Goal: Find contact information: Obtain details needed to contact an individual or organization

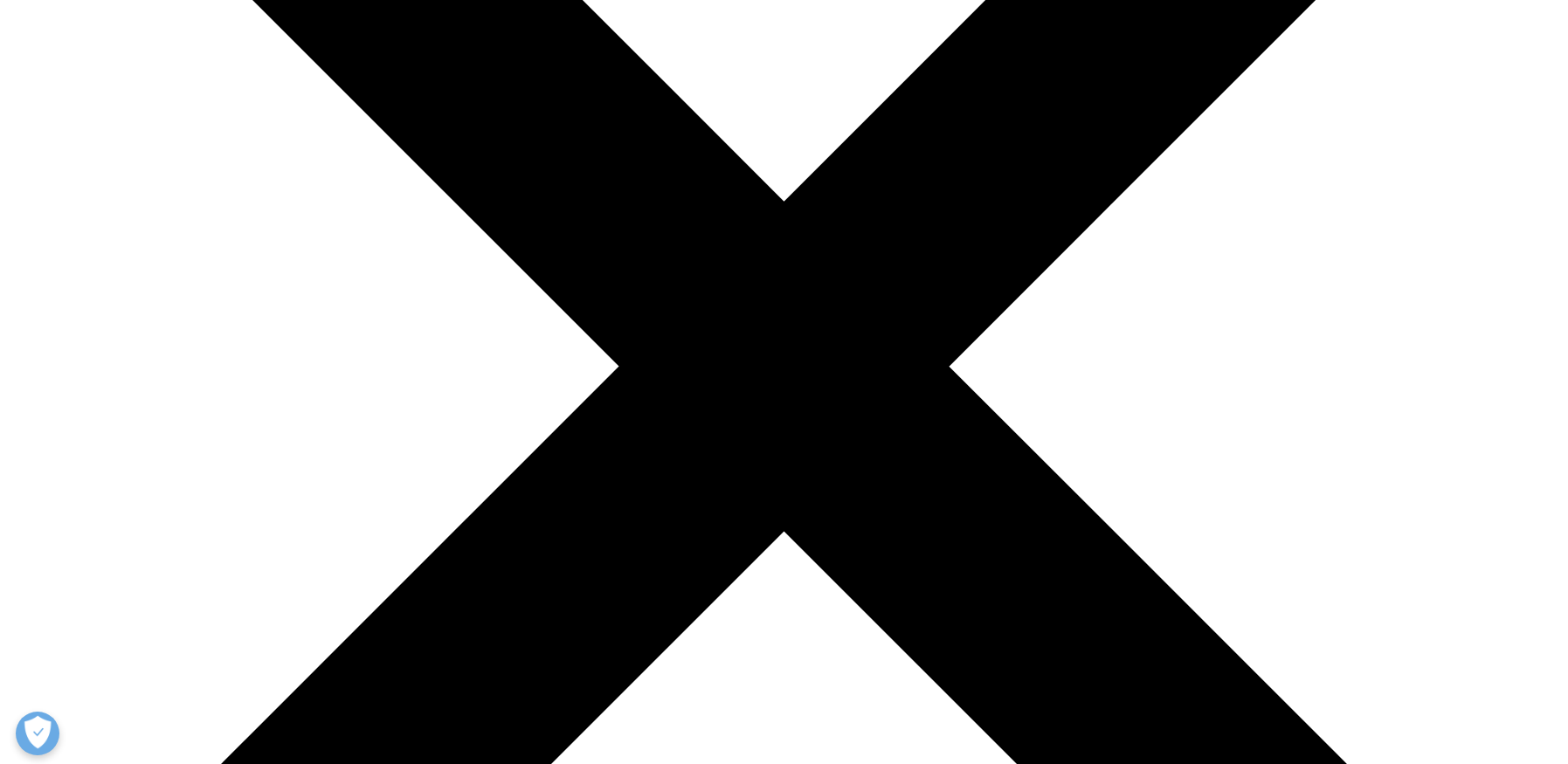
scroll to position [437, 0]
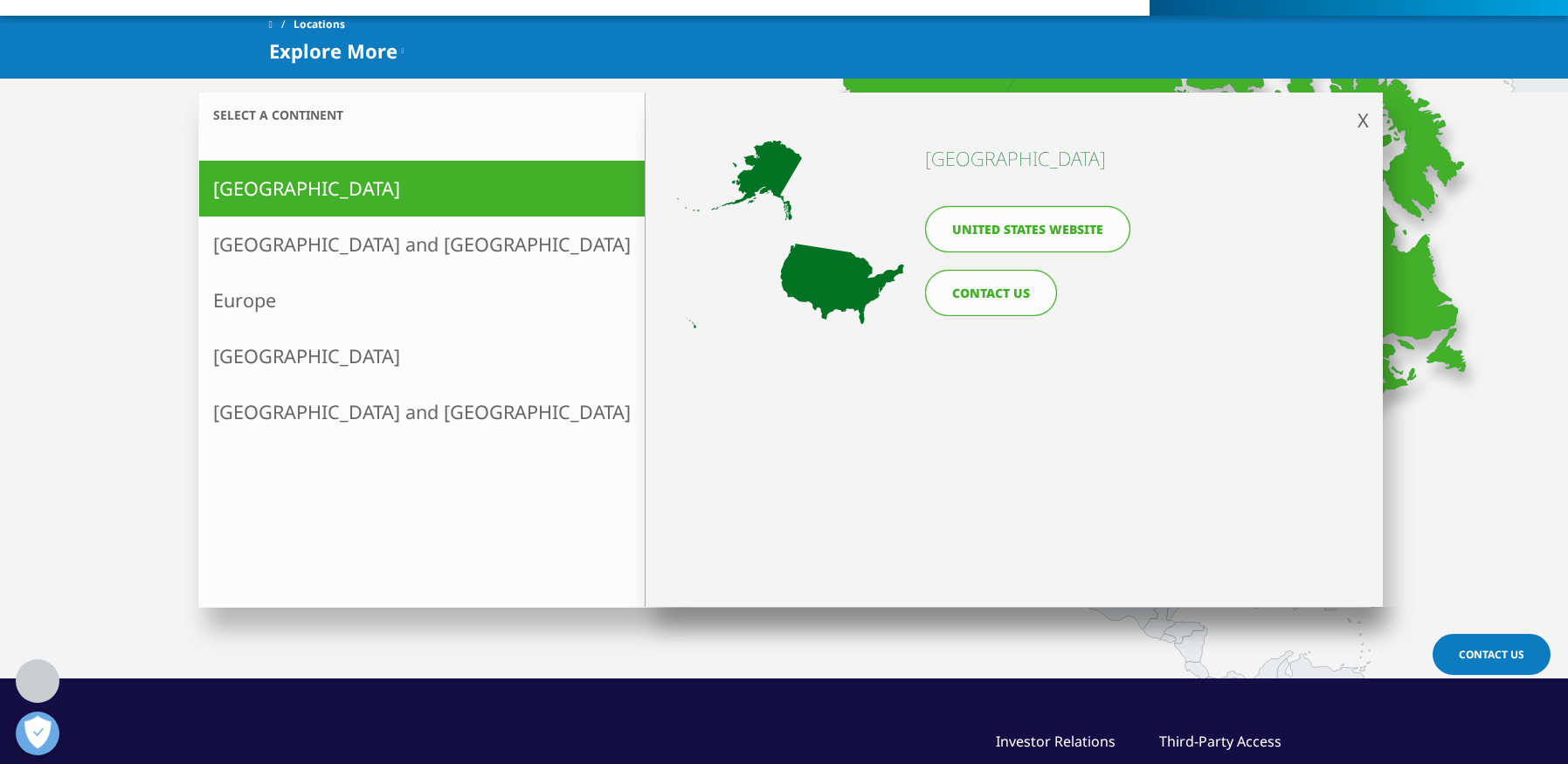
click at [1081, 229] on link "United States website" at bounding box center [1027, 229] width 205 height 46
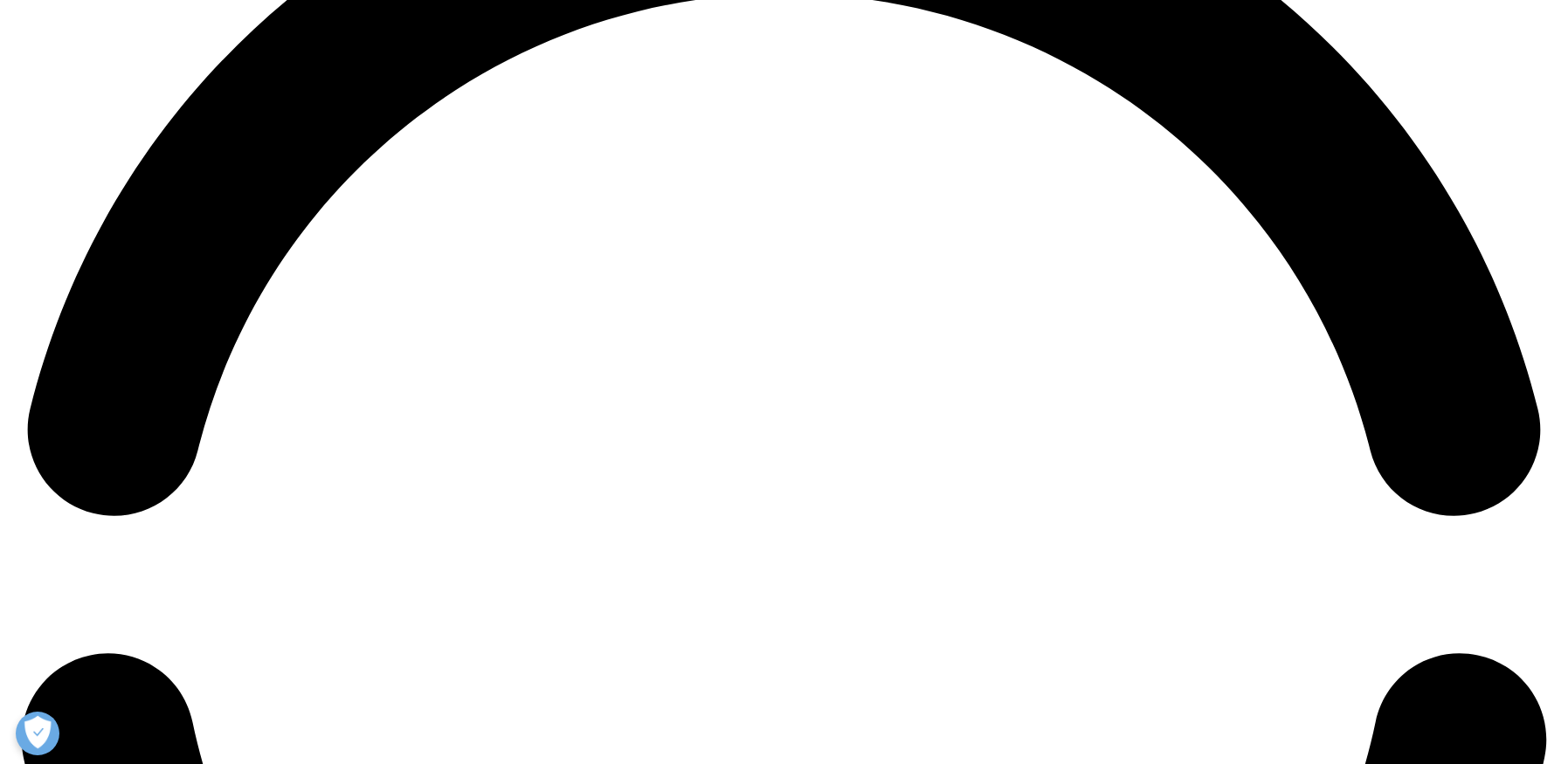
scroll to position [3877, 0]
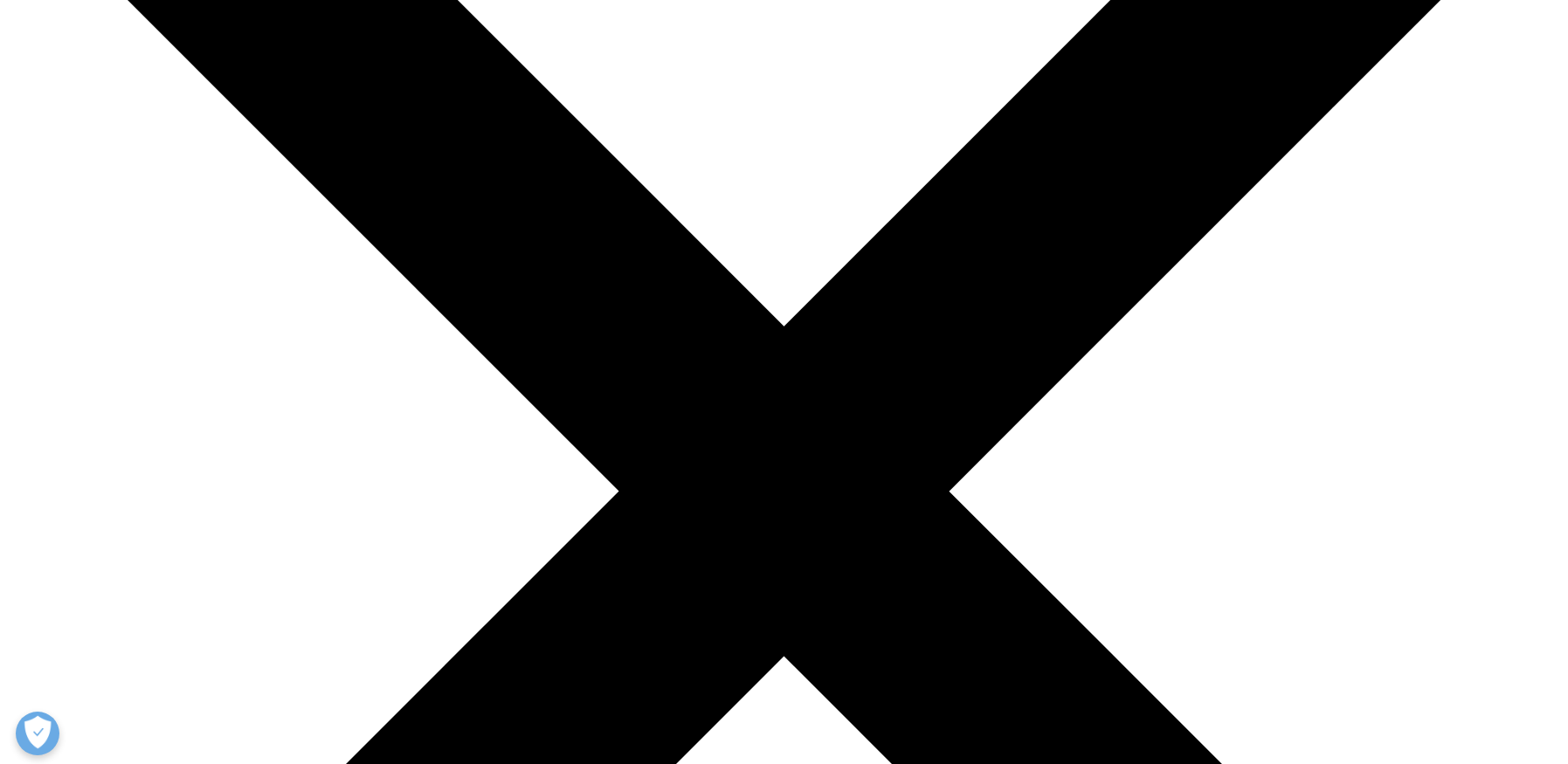
scroll to position [0, 0]
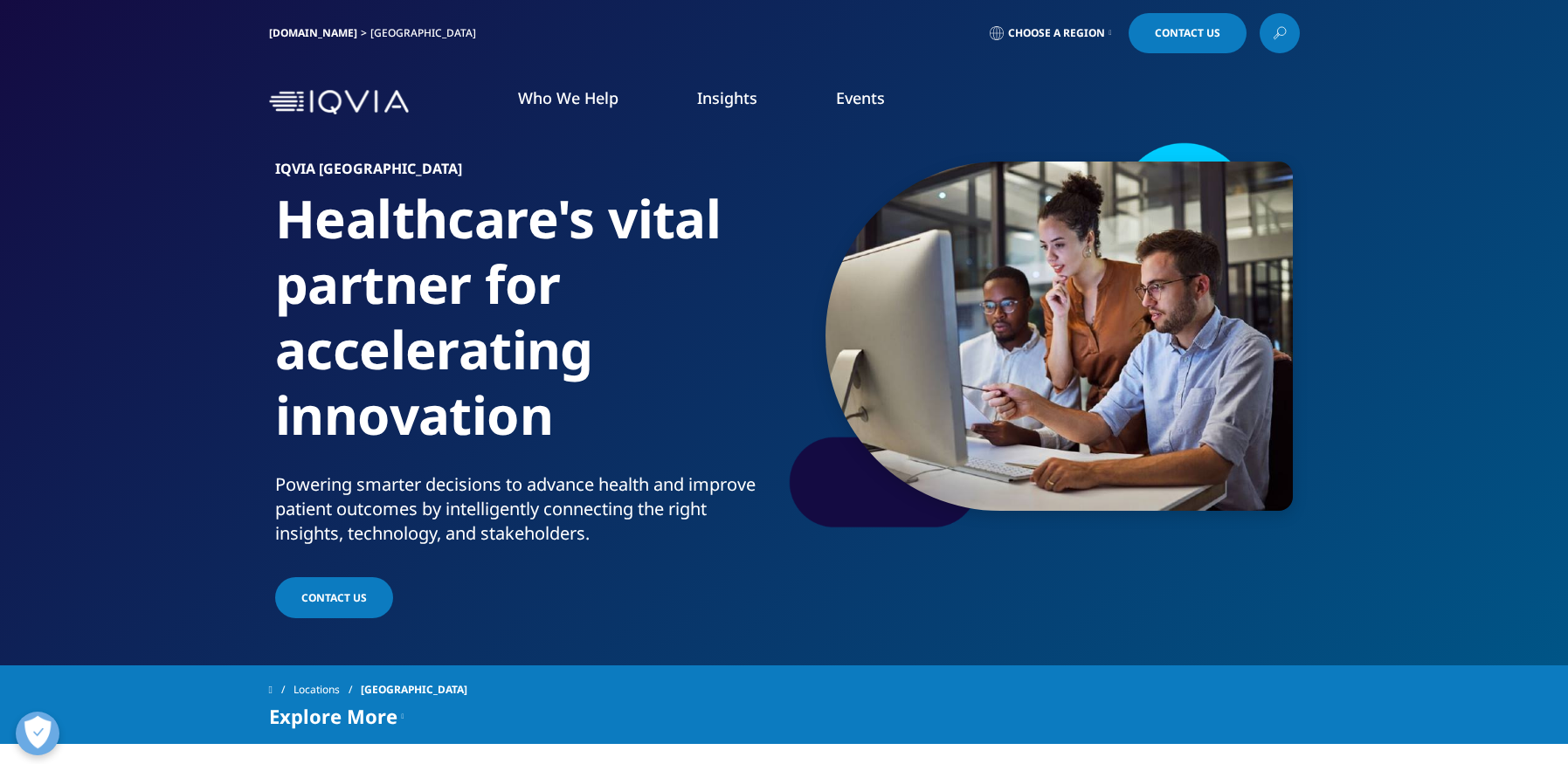
click at [1059, 12] on div "IQVIA.COM United States Choose a Region Contact Us" at bounding box center [784, 33] width 1568 height 67
click at [1063, 31] on span "Choose a Region" at bounding box center [1056, 33] width 97 height 14
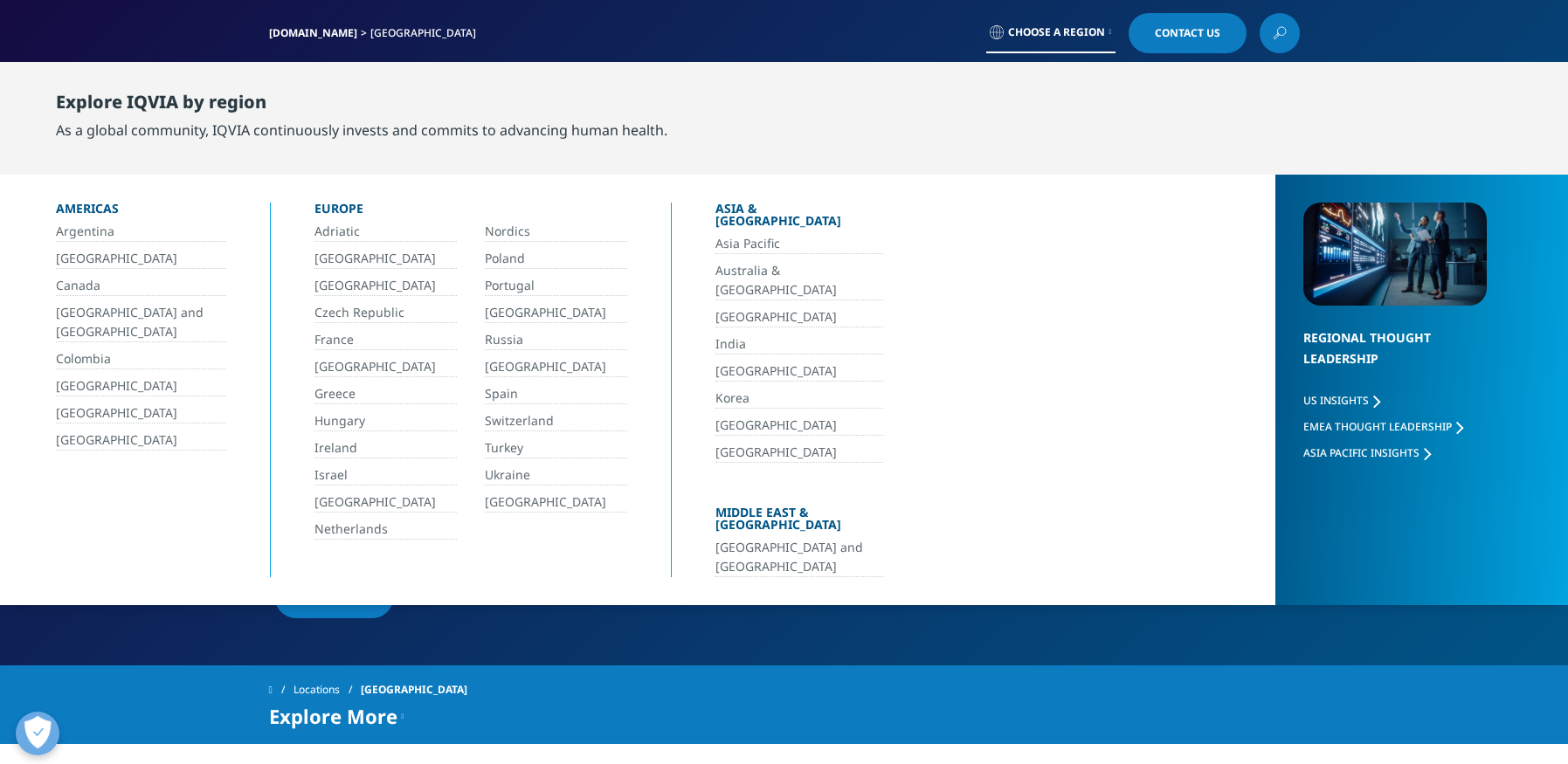
click at [141, 441] on link "[GEOGRAPHIC_DATA]" at bounding box center [141, 441] width 170 height 20
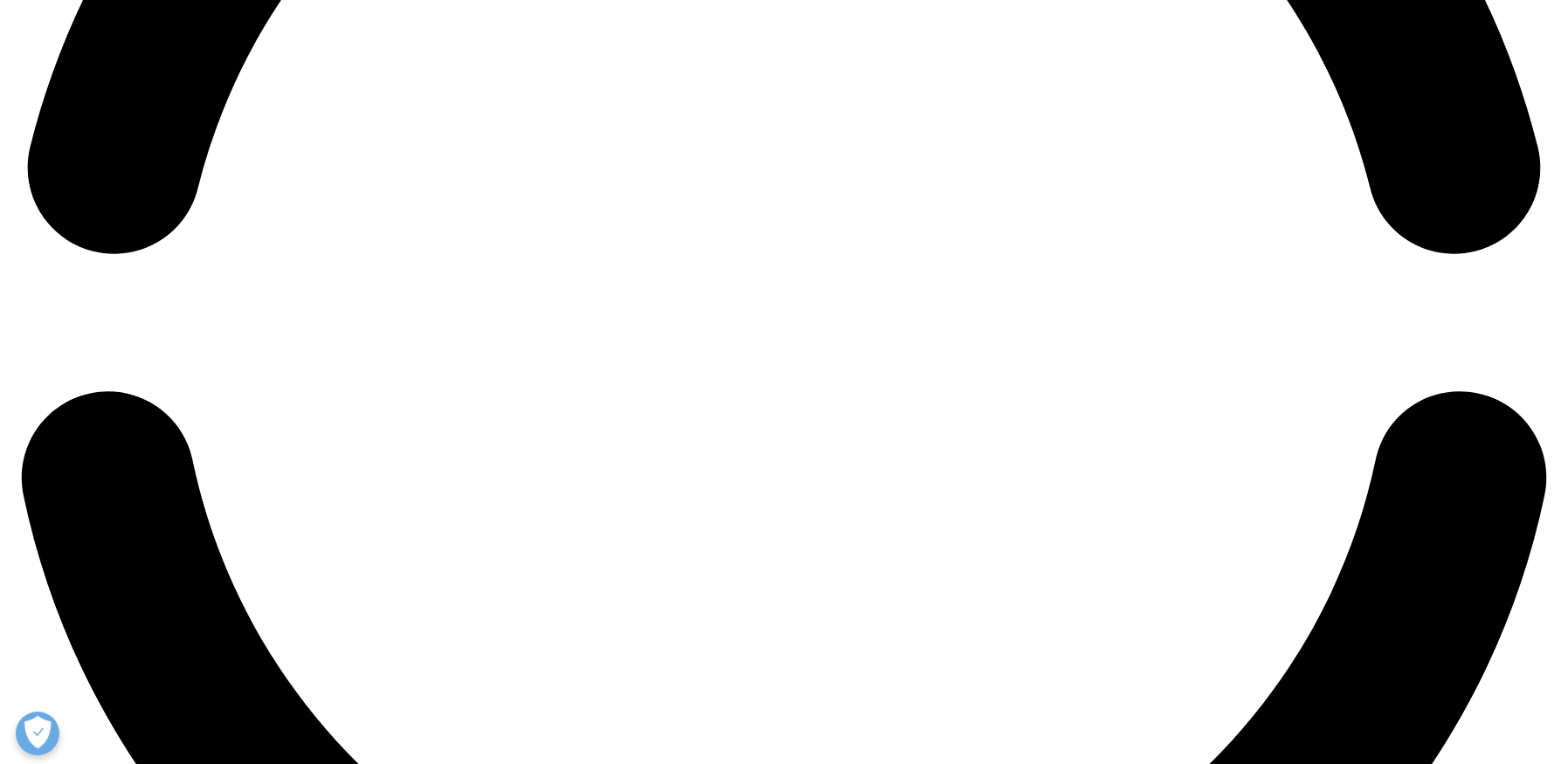
scroll to position [3877, 0]
